Goal: Information Seeking & Learning: Learn about a topic

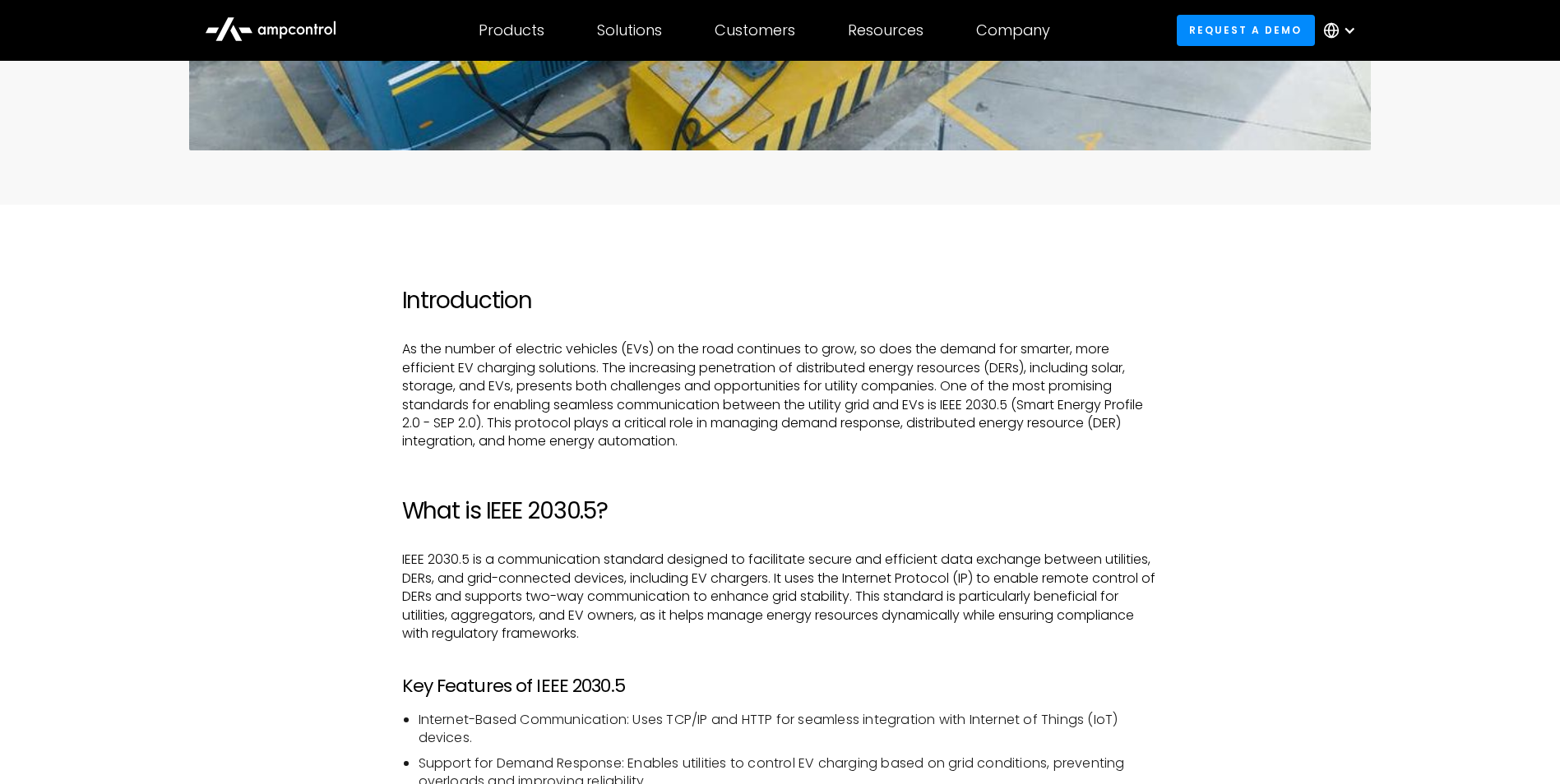
scroll to position [904, 0]
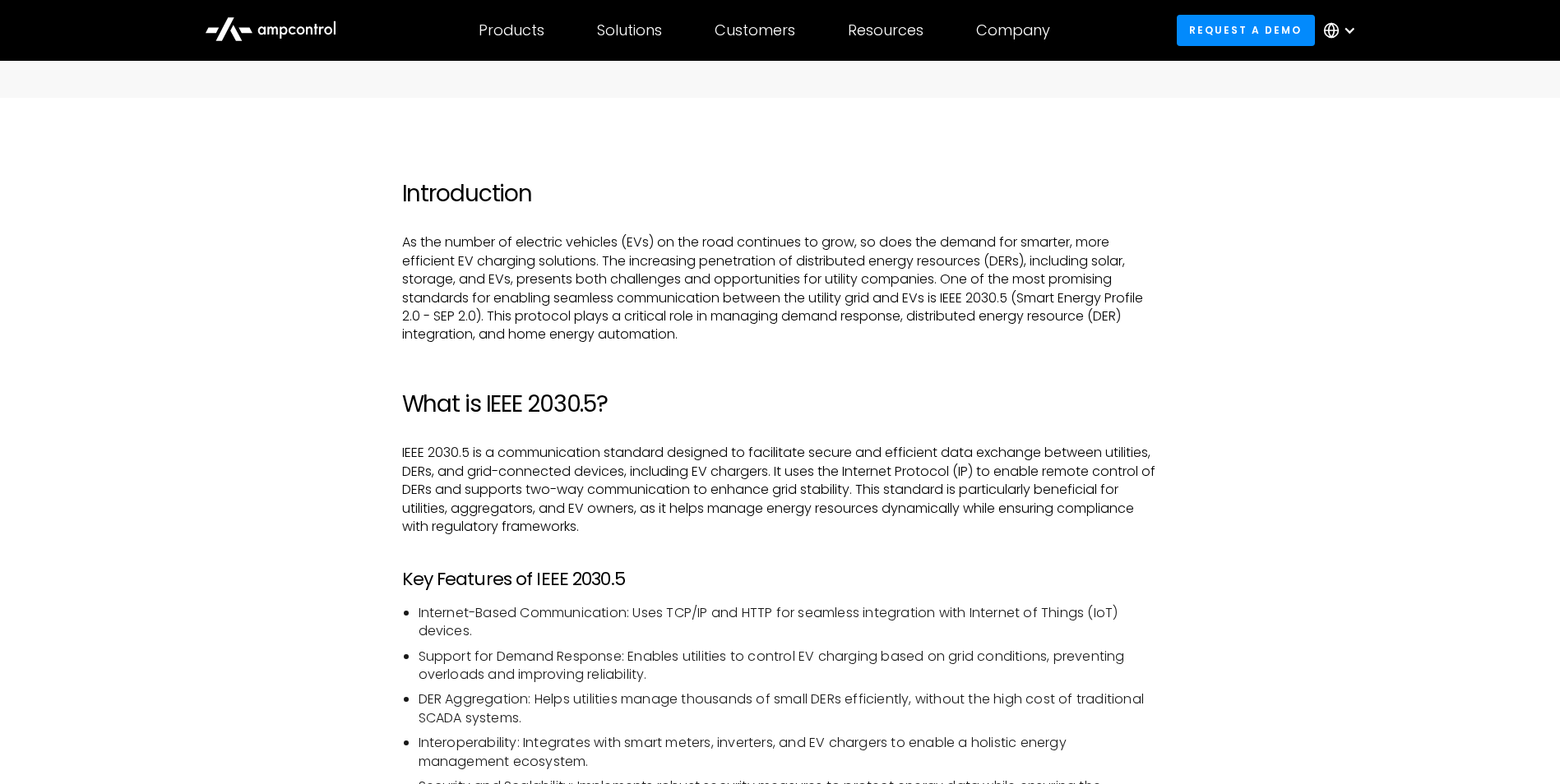
click at [443, 472] on p "IEEE 2030.5 is a communication standard designed to facilitate secure and effic…" at bounding box center [780, 490] width 757 height 92
click at [728, 471] on p "IEEE 2030.5 is a communication standard designed to facilitate secure and effic…" at bounding box center [780, 490] width 757 height 92
drag, startPoint x: 728, startPoint y: 471, endPoint x: 760, endPoint y: 518, distance: 56.9
click at [760, 518] on p "IEEE 2030.5 is a communication standard designed to facilitate secure and effic…" at bounding box center [780, 490] width 757 height 92
click at [742, 513] on p "IEEE 2030.5 is a communication standard designed to facilitate secure and effic…" at bounding box center [780, 490] width 757 height 92
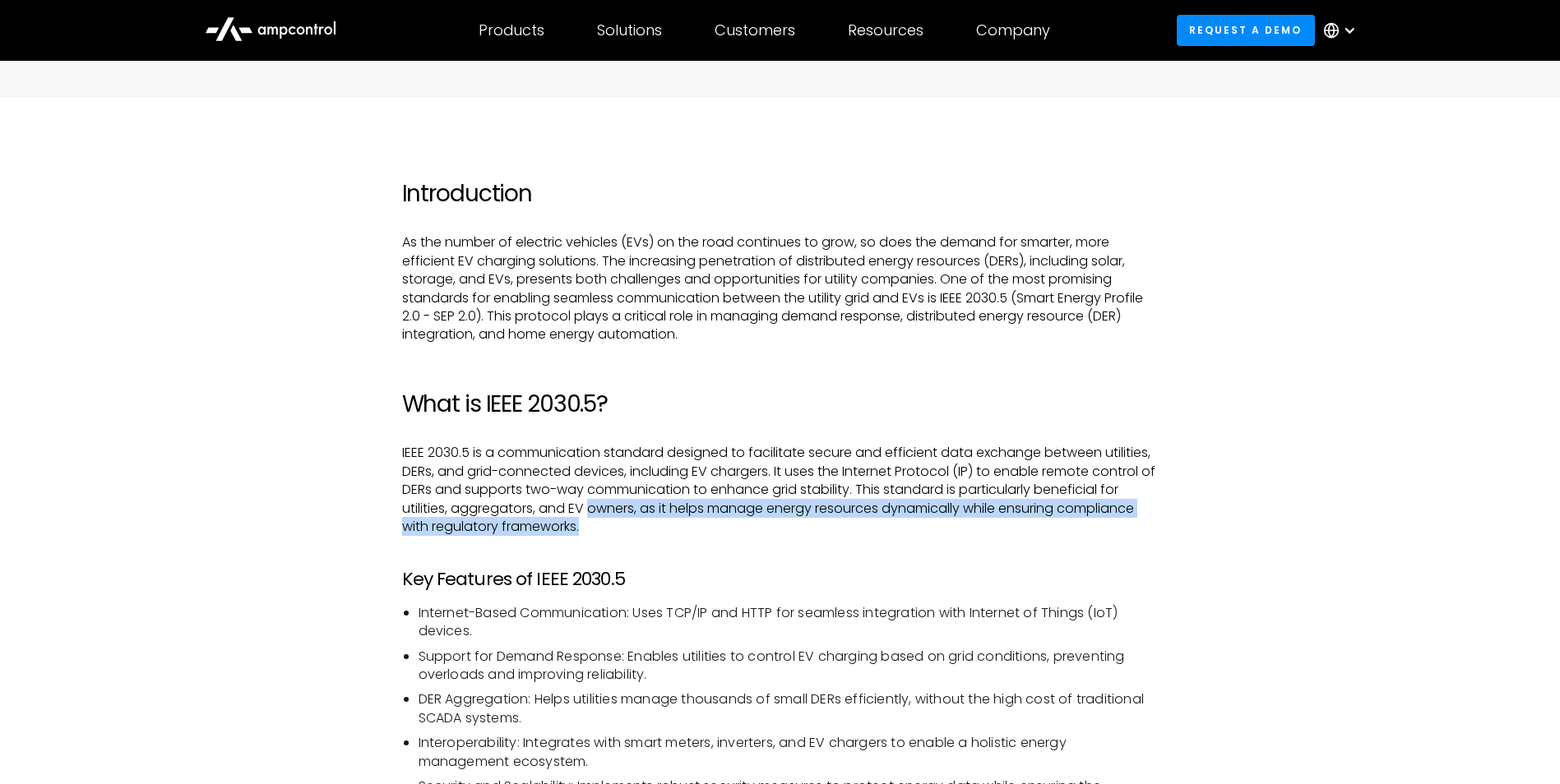
drag, startPoint x: 621, startPoint y: 522, endPoint x: 588, endPoint y: 512, distance: 34.5
click at [588, 512] on p "IEEE 2030.5 is a communication standard designed to facilitate secure and effic…" at bounding box center [780, 490] width 757 height 92
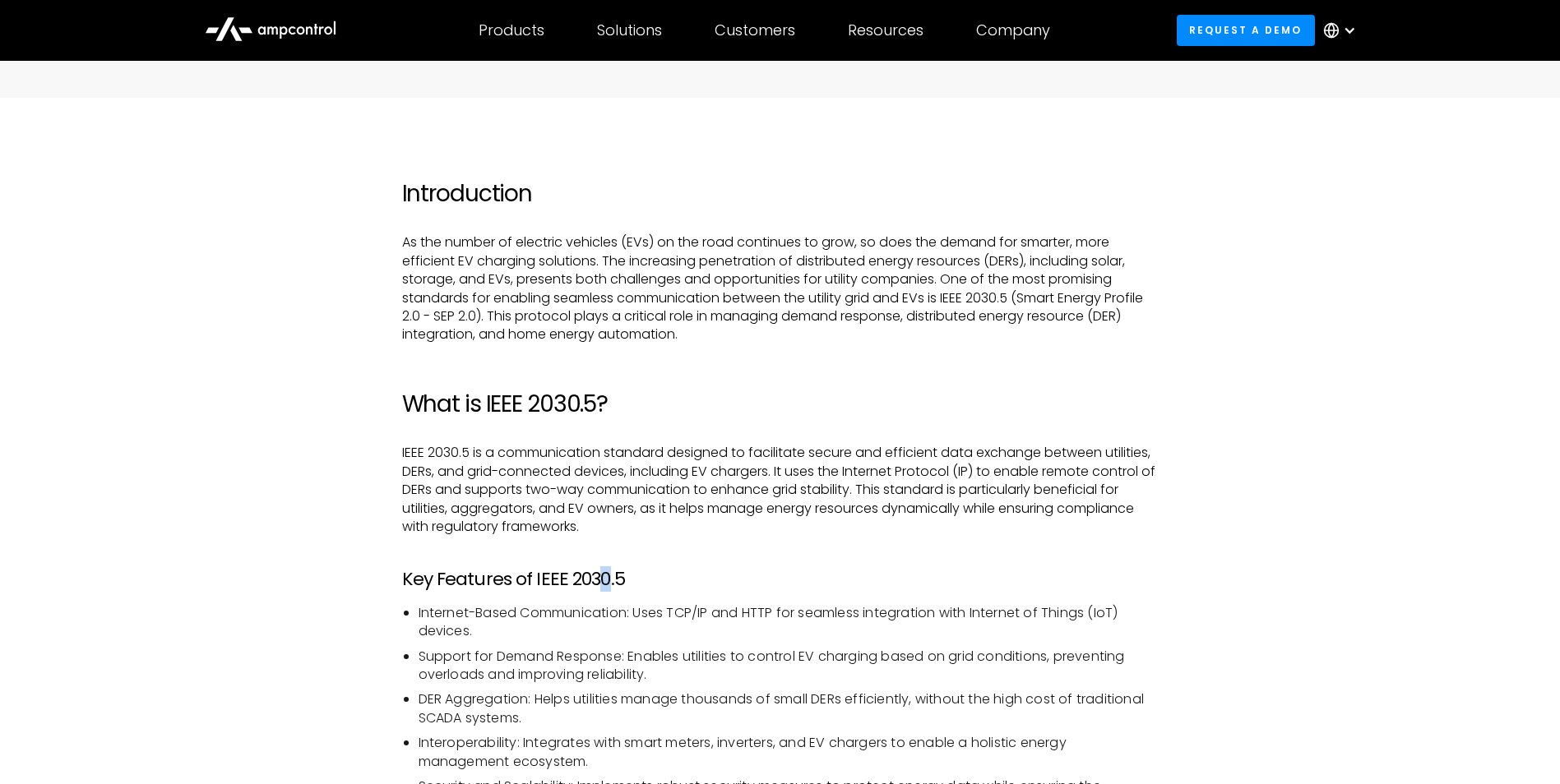
drag, startPoint x: 588, startPoint y: 512, endPoint x: 602, endPoint y: 545, distance: 35.8
drag, startPoint x: 602, startPoint y: 545, endPoint x: 583, endPoint y: 509, distance: 40.7
click at [583, 509] on p "IEEE 2030.5 is a communication standard designed to facilitate secure and effic…" at bounding box center [780, 490] width 757 height 92
click at [574, 506] on p "IEEE 2030.5 is a communication standard designed to facilitate secure and effic…" at bounding box center [780, 490] width 757 height 92
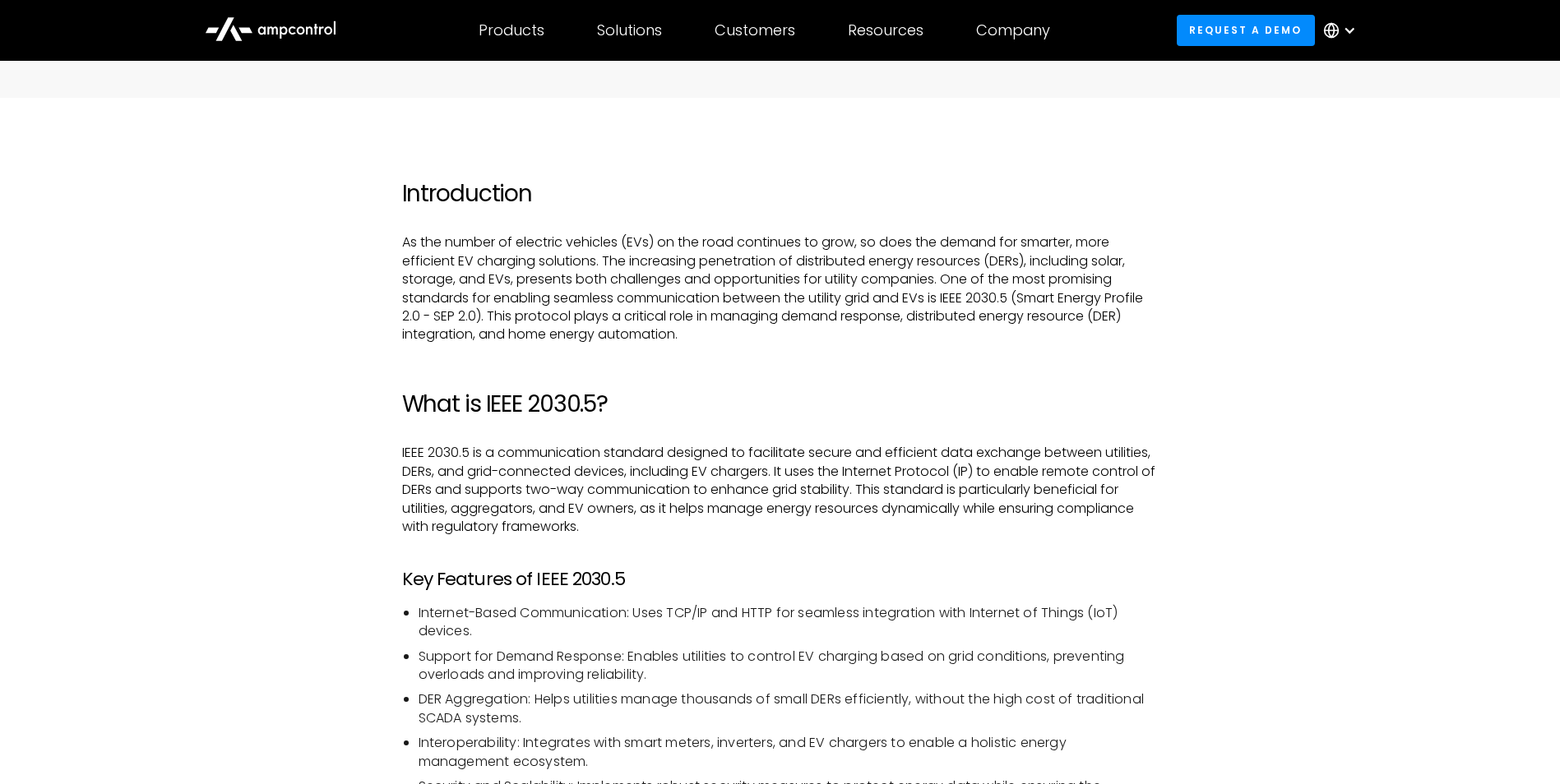
scroll to position [1068, 0]
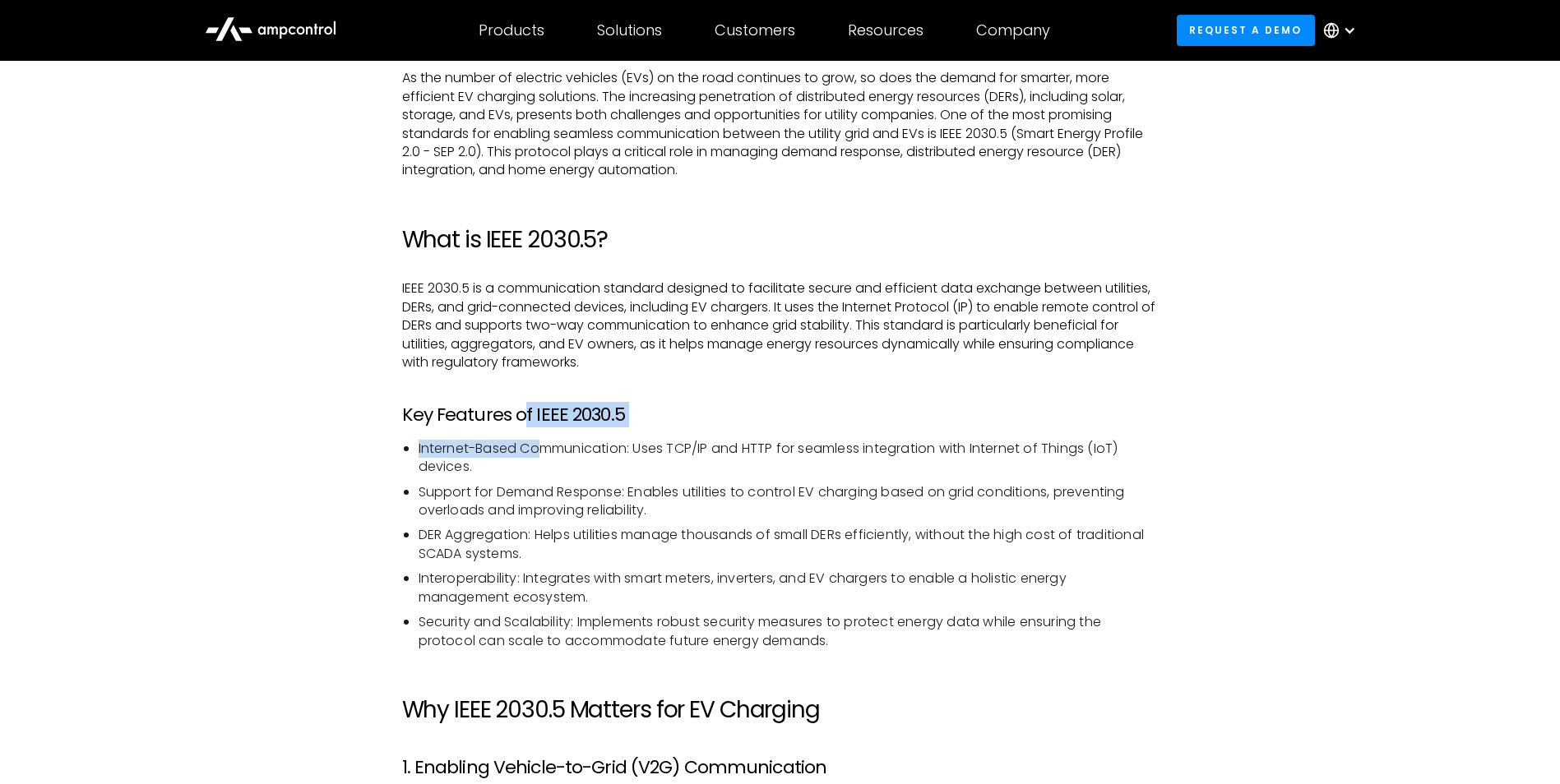
drag, startPoint x: 544, startPoint y: 457, endPoint x: 525, endPoint y: 408, distance: 52.6
drag, startPoint x: 525, startPoint y: 408, endPoint x: 558, endPoint y: 490, distance: 88.4
click at [558, 490] on li "Support for Demand Response: Enables utilities to control EV charging based on …" at bounding box center [788, 501] width 740 height 37
